Goal: Task Accomplishment & Management: Manage account settings

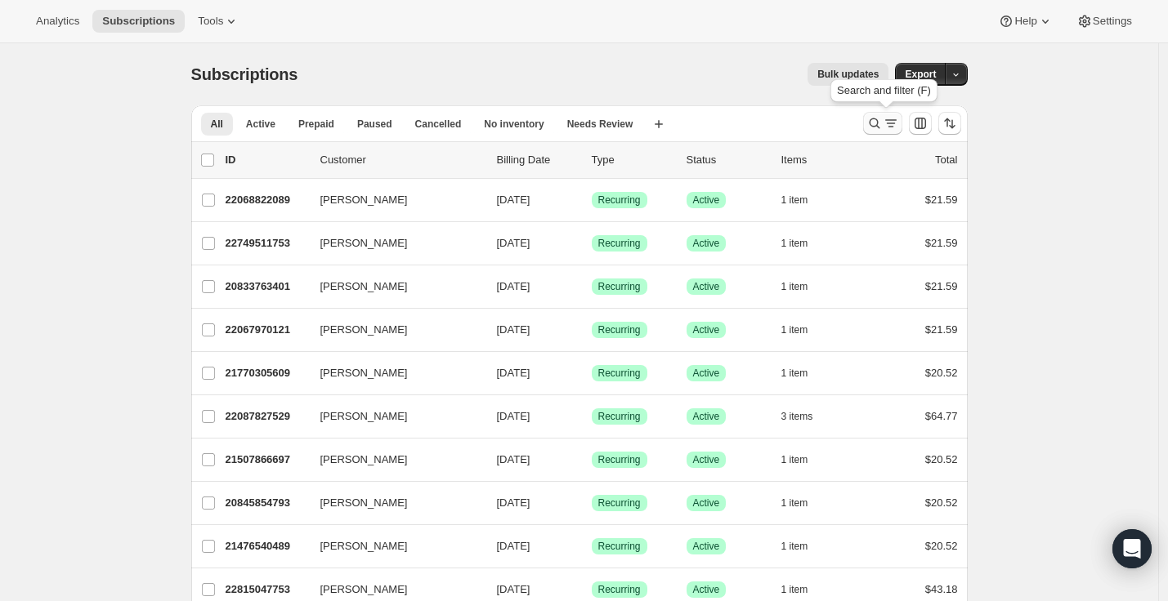
click at [882, 124] on icon "Search and filter results" at bounding box center [874, 123] width 16 height 16
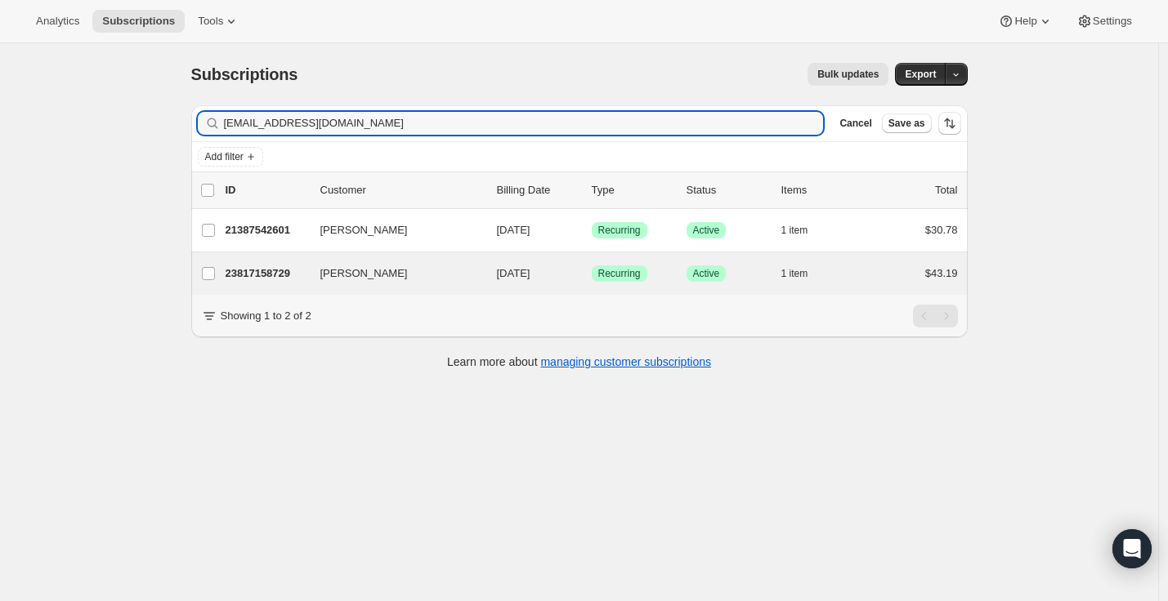
type input "amyguldner@gmail.com"
click at [391, 285] on div "Amy Guldner 23817158729 Amy Guldner 10/10/2025 Success Recurring Success Active…" at bounding box center [579, 273] width 776 height 42
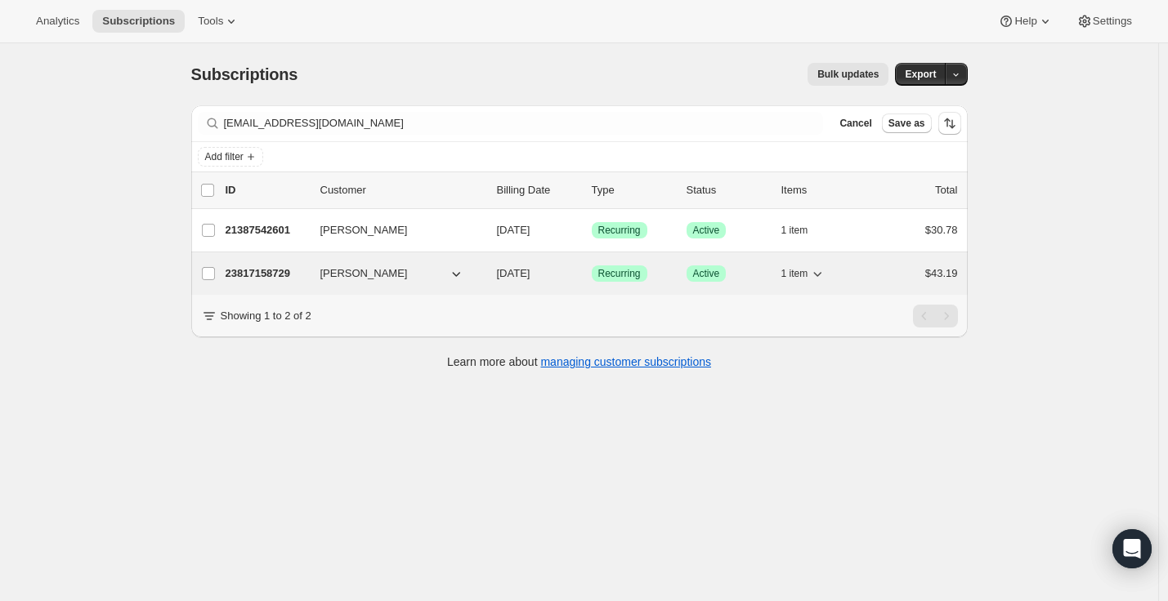
click at [855, 270] on div "1 item" at bounding box center [822, 273] width 82 height 23
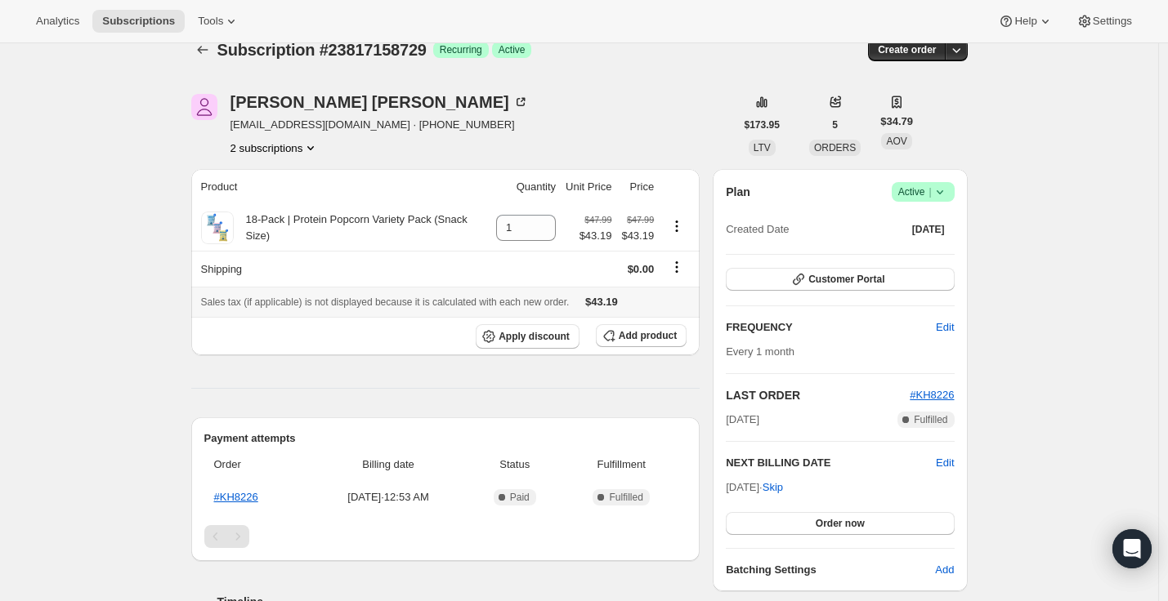
scroll to position [25, 0]
click at [203, 51] on icon "Subscriptions" at bounding box center [202, 50] width 16 height 16
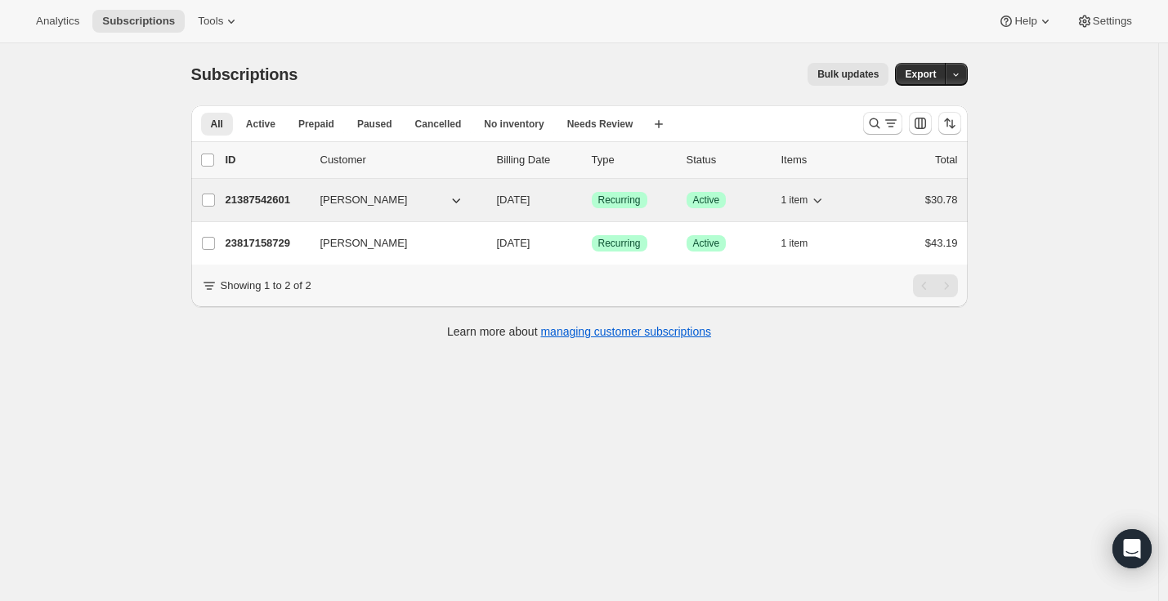
click at [413, 209] on div "21387542601 Amy Guldner 10/07/2025 Success Recurring Success Active 1 item $30.…" at bounding box center [592, 200] width 732 height 23
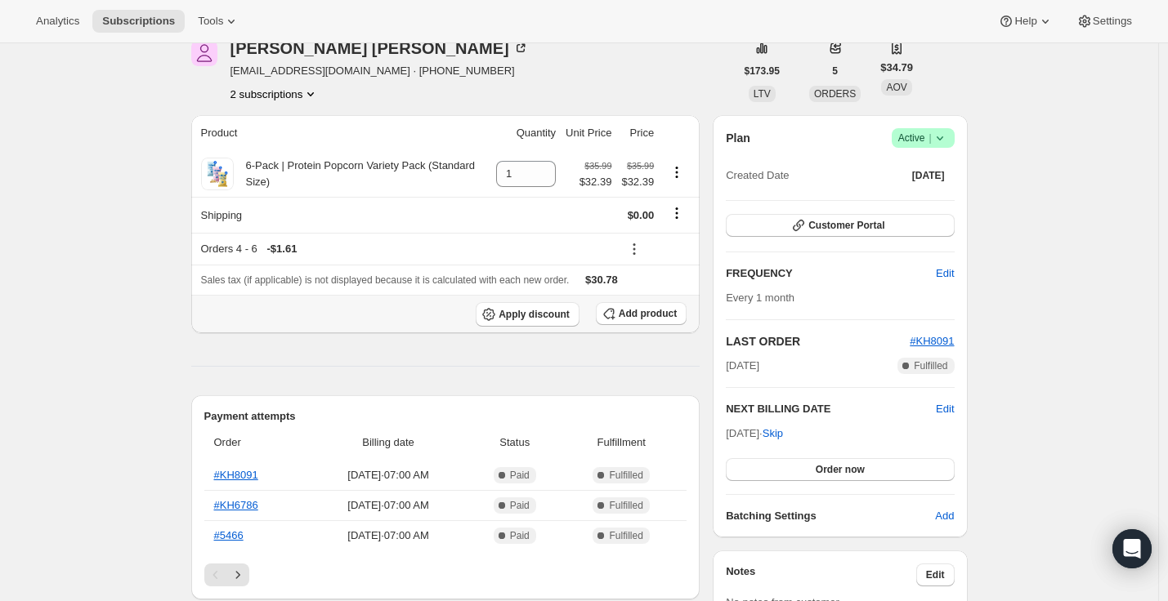
scroll to position [159, 0]
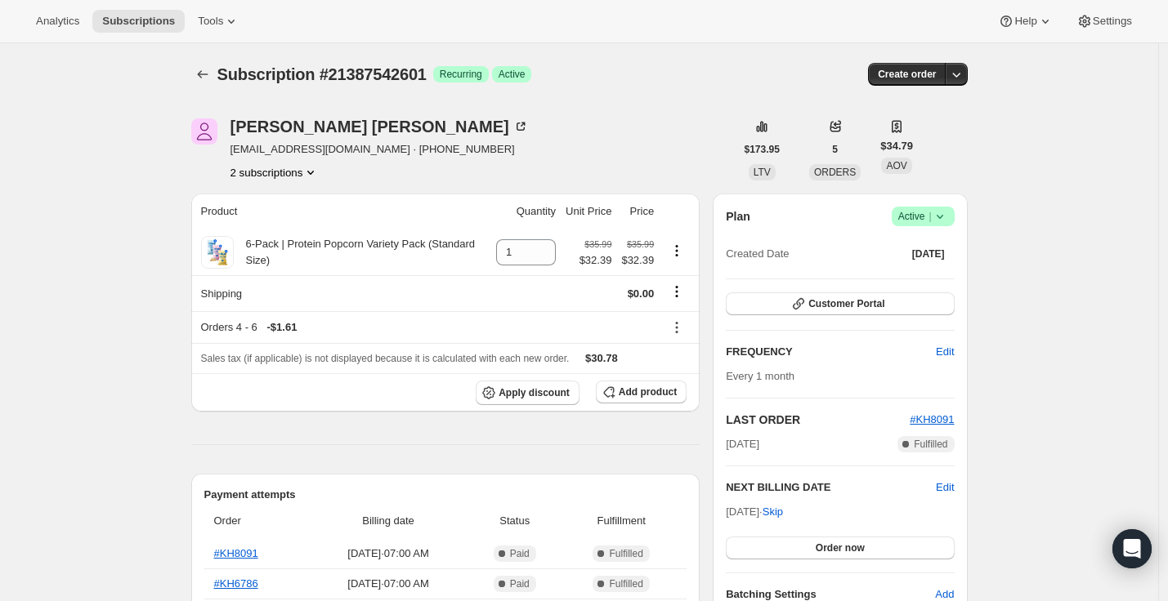
click at [925, 221] on span "Active |" at bounding box center [923, 216] width 50 height 16
click at [927, 270] on span "Cancel subscription" at bounding box center [922, 276] width 92 height 12
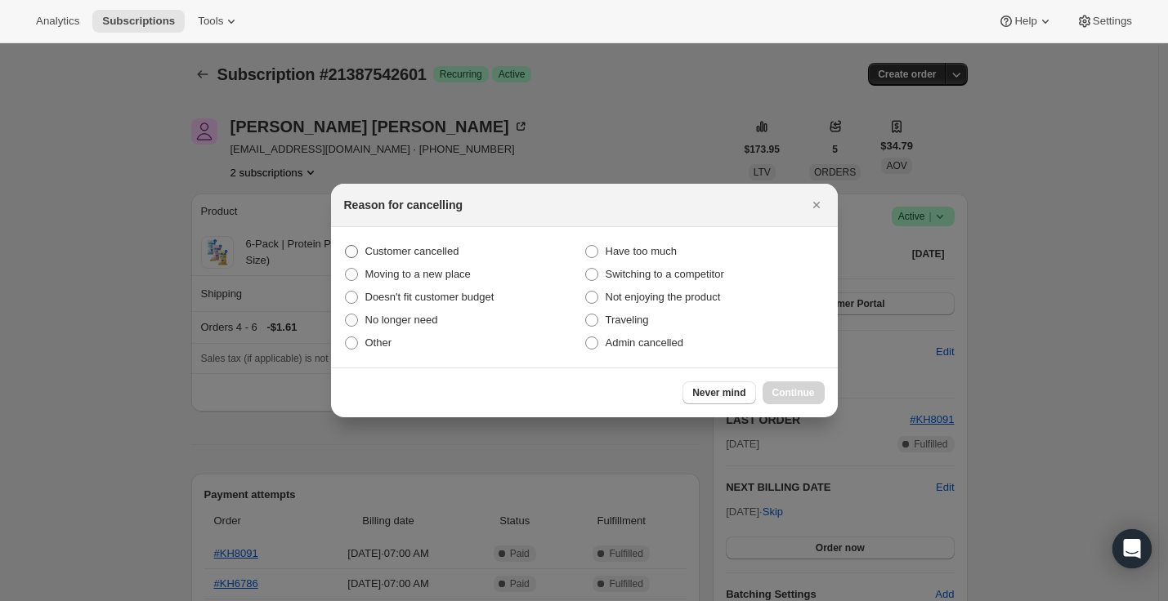
click at [432, 252] on span "Customer cancelled" at bounding box center [412, 251] width 94 height 12
click at [346, 246] on input "Customer cancelled" at bounding box center [345, 245] width 1 height 1
radio input "true"
click at [783, 393] on span "Continue" at bounding box center [793, 392] width 42 height 13
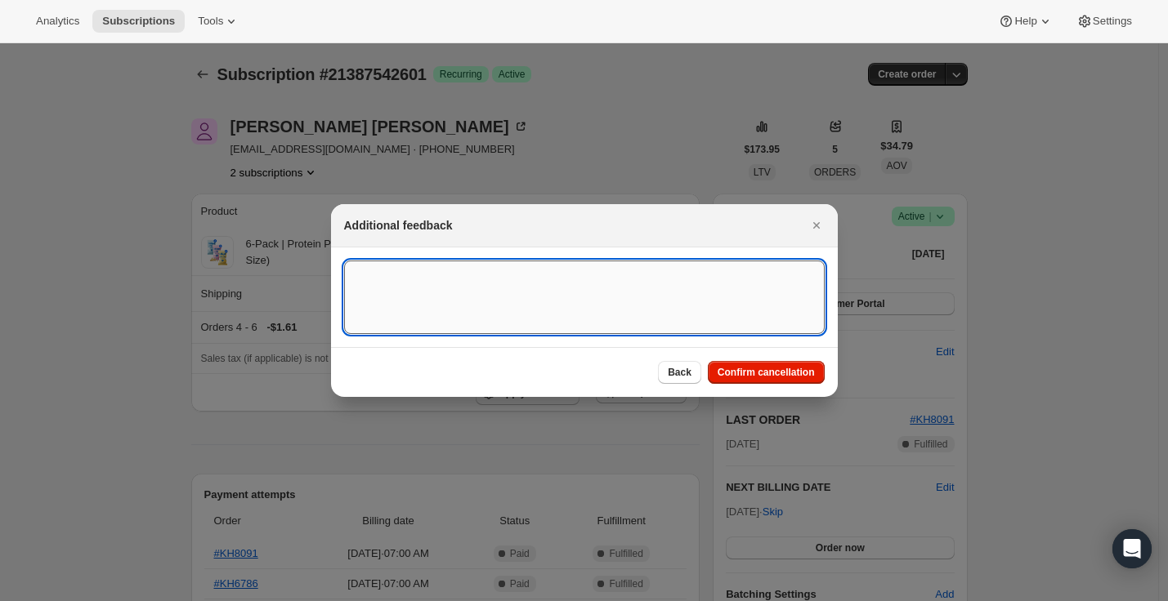
click at [710, 317] on textarea ":r18:" at bounding box center [584, 298] width 480 height 74
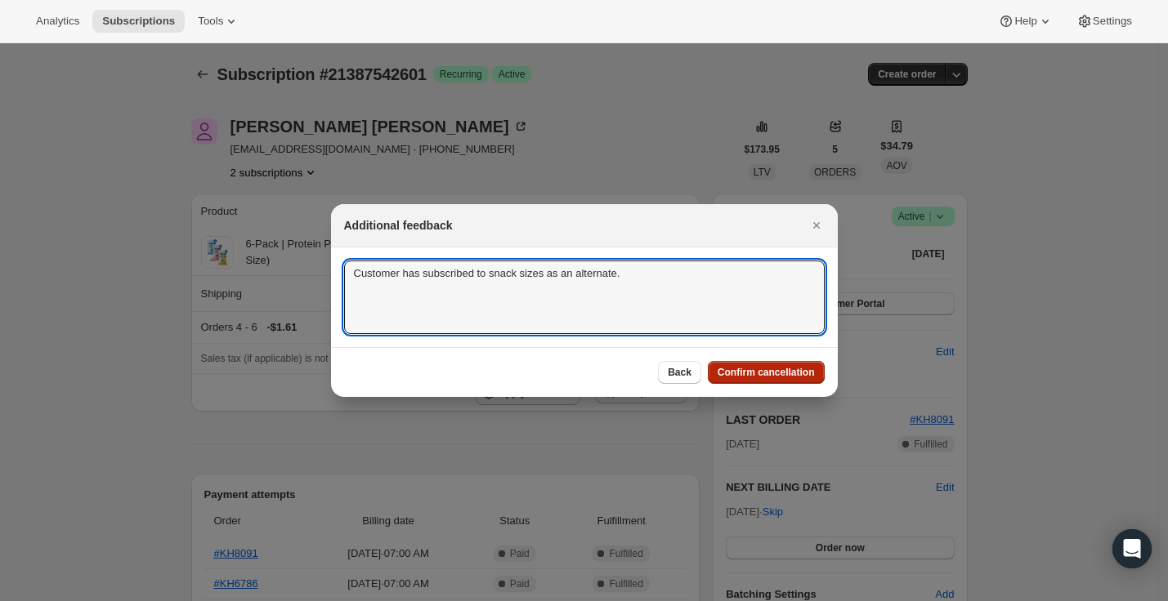
type textarea "Customer has subscribed to snack sizes as an alternate."
click at [752, 380] on button "Confirm cancellation" at bounding box center [766, 372] width 117 height 23
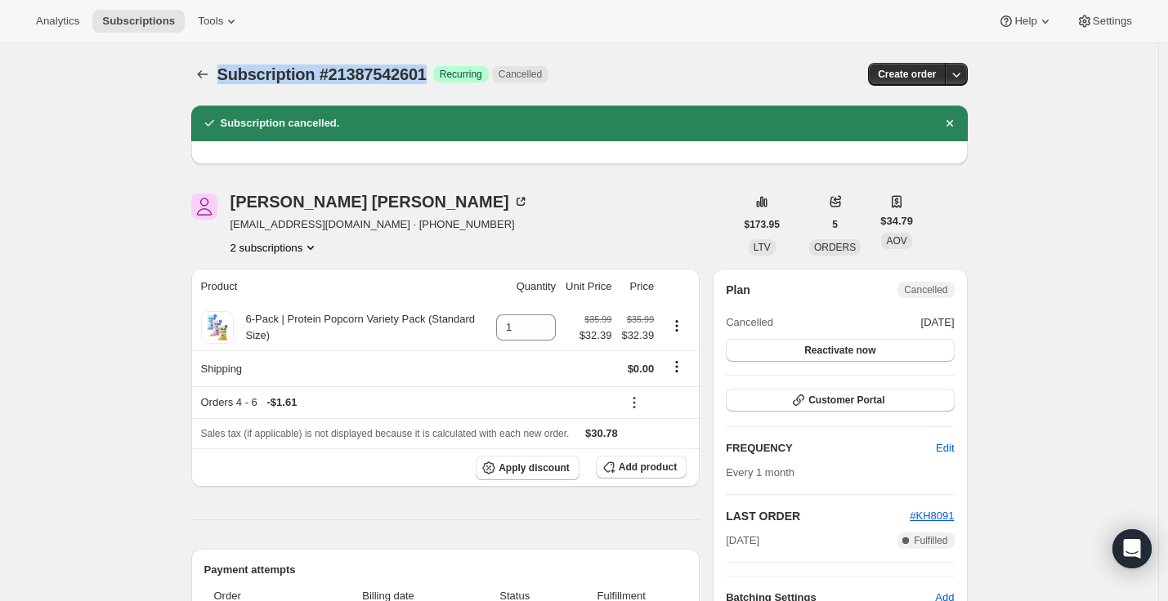
drag, startPoint x: 221, startPoint y: 78, endPoint x: 411, endPoint y: 86, distance: 189.7
click at [410, 87] on div "Subscription #21387542601. This page is ready Subscription #21387542601 Success…" at bounding box center [579, 74] width 776 height 62
copy span "Subscription #21387542601"
